Goal: Navigation & Orientation: Go to known website

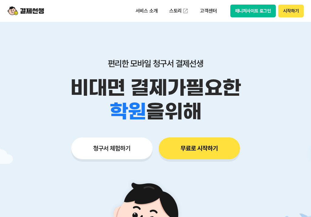
click at [288, 10] on button "시작하기" at bounding box center [291, 11] width 25 height 13
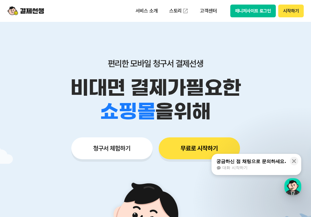
click at [257, 12] on button "매니저사이트 로그인" at bounding box center [254, 11] width 46 height 13
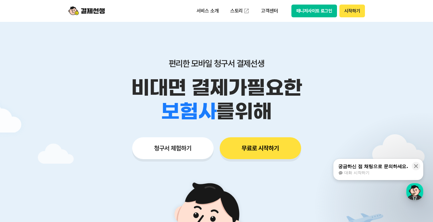
drag, startPoint x: 114, startPoint y: 13, endPoint x: 67, endPoint y: 9, distance: 46.7
click at [67, 9] on div "서비스 소개 스토리 고객센터 매니저사이트 로그인 시작하기" at bounding box center [216, 11] width 311 height 22
click at [78, 19] on div "서비스 소개 스토리 고객센터 매니저사이트 로그인 시작하기" at bounding box center [216, 11] width 311 height 22
drag, startPoint x: 119, startPoint y: 15, endPoint x: 57, endPoint y: 11, distance: 61.5
click at [57, 11] on header "서비스 소개 스토리 고객센터 매니저사이트 로그인 시작하기" at bounding box center [216, 11] width 433 height 22
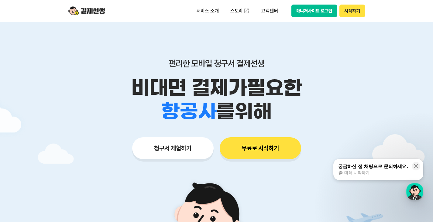
click at [68, 15] on div "서비스 소개 스토리 고객센터 매니저사이트 로그인 시작하기" at bounding box center [216, 11] width 311 height 22
click at [311, 168] on icon at bounding box center [416, 166] width 6 height 6
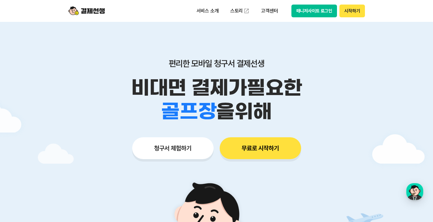
drag, startPoint x: 181, startPoint y: 63, endPoint x: 249, endPoint y: 71, distance: 68.5
click at [249, 71] on div "편리한 모바일 청구서 결제선생 비대면 결제가 필요한 학원 공부방 호텔 쇼핑몰 병원 배달 보험사 항공사 골프장 을 위해" at bounding box center [216, 90] width 311 height 65
click at [270, 89] on p "비대면 결제가 필요한" at bounding box center [216, 88] width 311 height 24
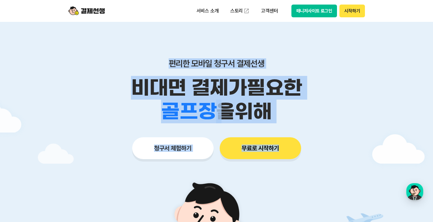
drag, startPoint x: 304, startPoint y: 135, endPoint x: 143, endPoint y: 63, distance: 176.0
click at [137, 62] on div "편리한 모바일 청구서 결제선생 비대면 결제가 필요한 학원 공부방 호텔 쇼핑몰 병원 배달 보험사 항공사 골프장 을 위해 청구서 체험하기 무료로 …" at bounding box center [216, 97] width 311 height 150
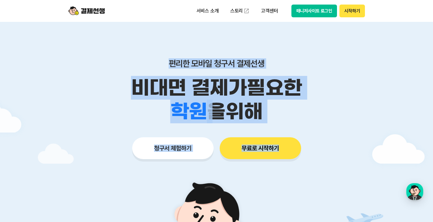
click at [147, 64] on p "편리한 모바일 청구서 결제선생" at bounding box center [216, 63] width 311 height 10
